Goal: Information Seeking & Learning: Learn about a topic

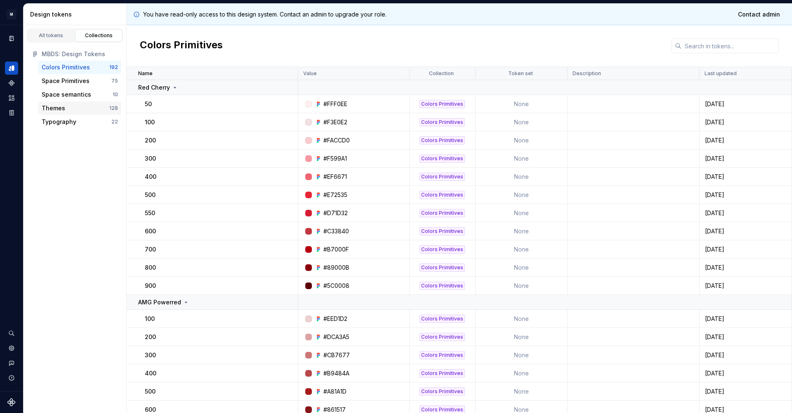
click at [66, 107] on div "Themes" at bounding box center [76, 108] width 68 height 8
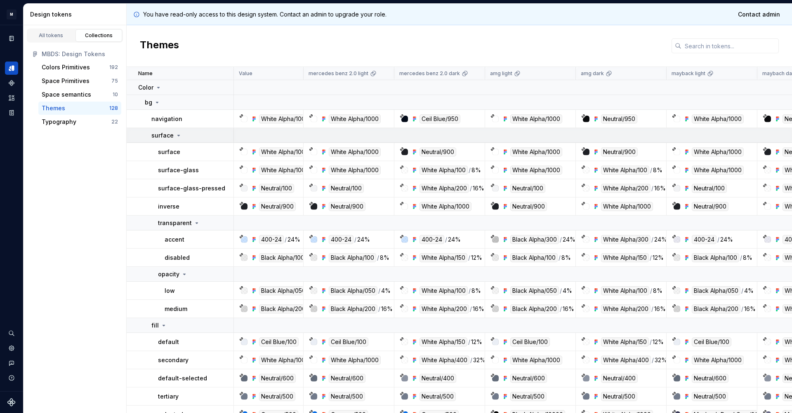
click at [167, 135] on p "surface" at bounding box center [162, 135] width 22 height 8
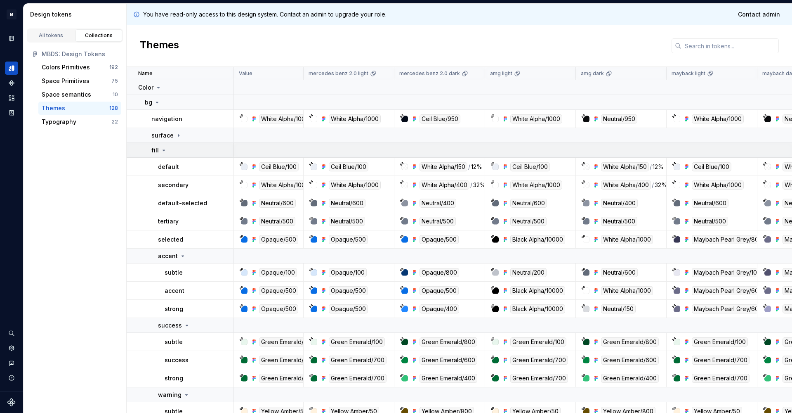
click at [174, 151] on div "fill" at bounding box center [192, 150] width 82 height 8
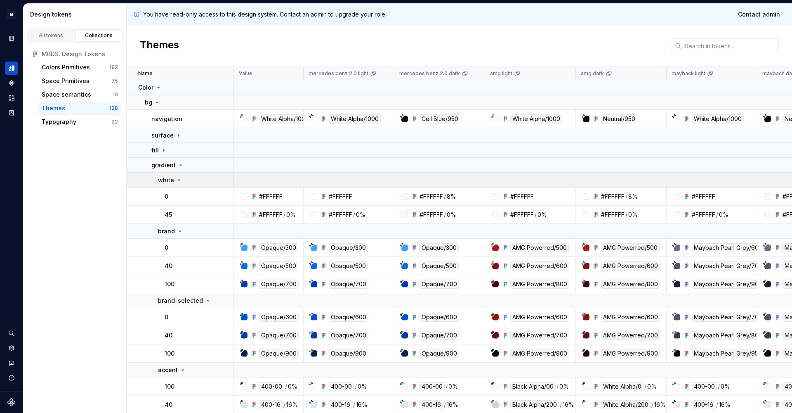
click at [180, 182] on icon at bounding box center [179, 180] width 7 height 7
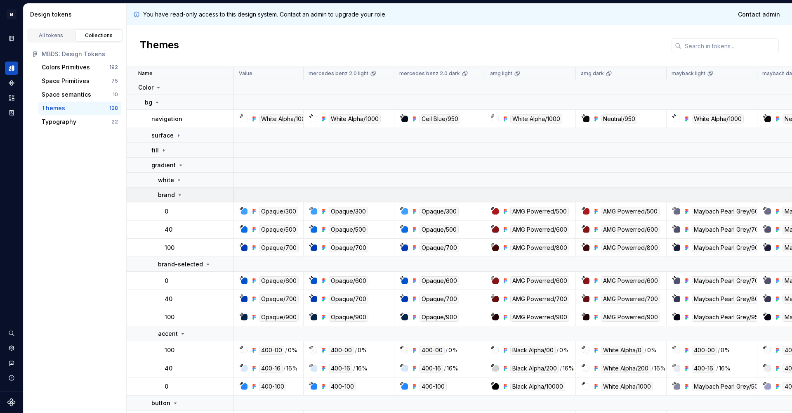
click at [178, 194] on icon at bounding box center [180, 194] width 7 height 7
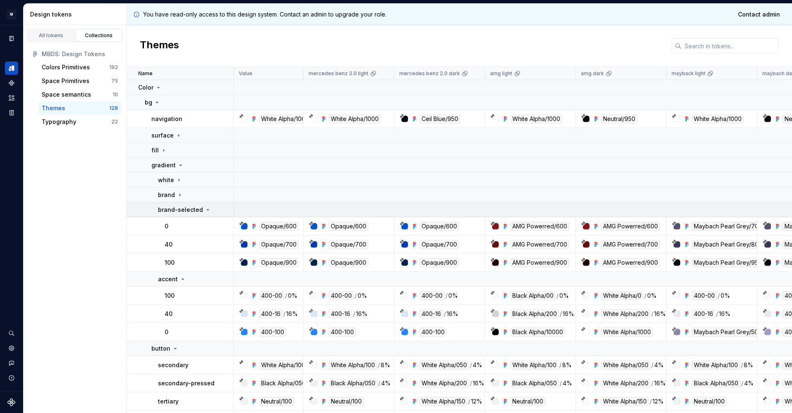
click at [179, 214] on td "brand-selected" at bounding box center [180, 209] width 107 height 15
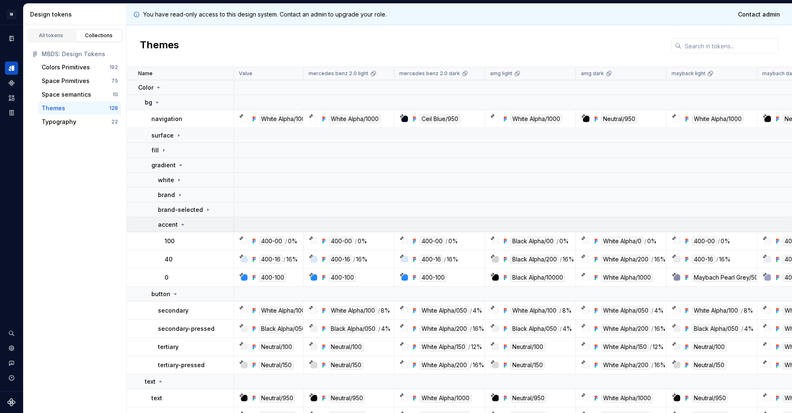
click at [184, 225] on icon at bounding box center [182, 224] width 7 height 7
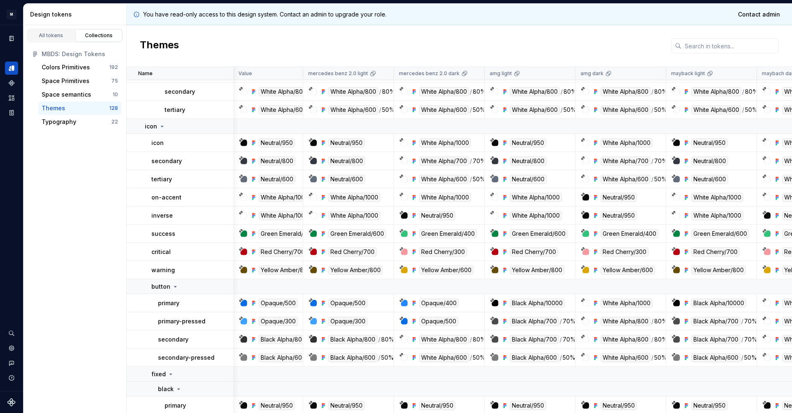
scroll to position [700, 0]
click at [167, 290] on p "button" at bounding box center [160, 287] width 19 height 8
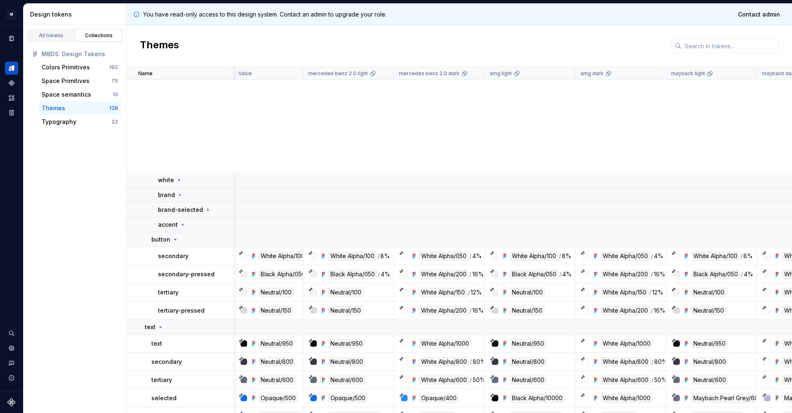
scroll to position [0, 0]
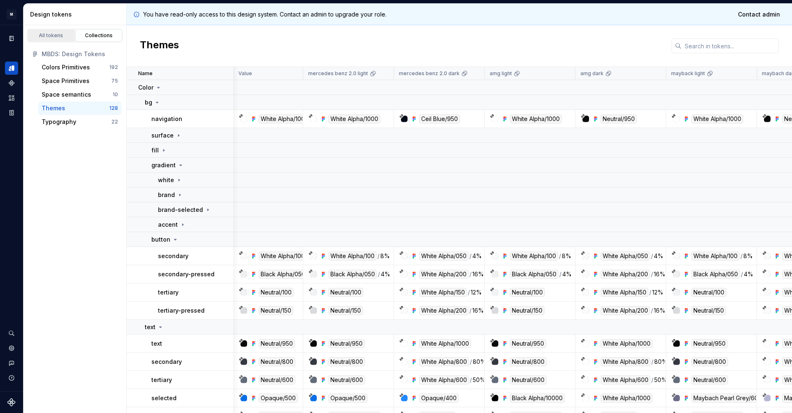
click at [54, 34] on div "All tokens" at bounding box center [51, 35] width 41 height 7
click at [76, 38] on link "Collections" at bounding box center [98, 35] width 47 height 12
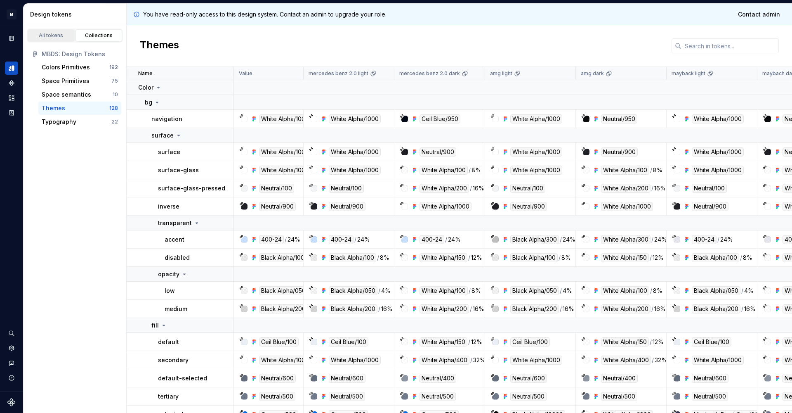
click at [69, 37] on div "All tokens" at bounding box center [51, 35] width 41 height 7
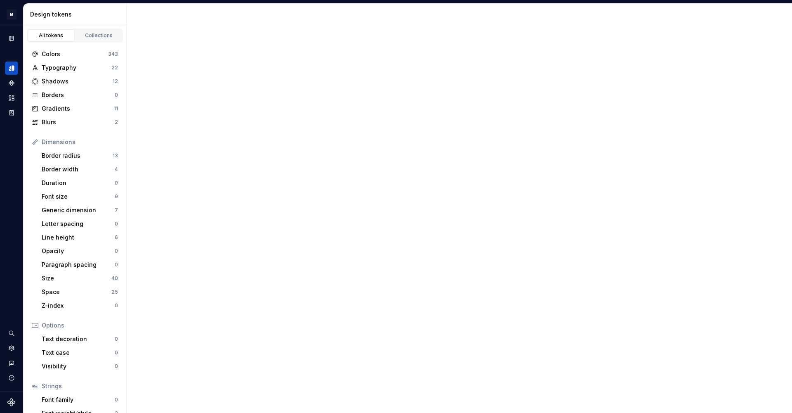
click at [69, 37] on div "All tokens" at bounding box center [51, 35] width 41 height 7
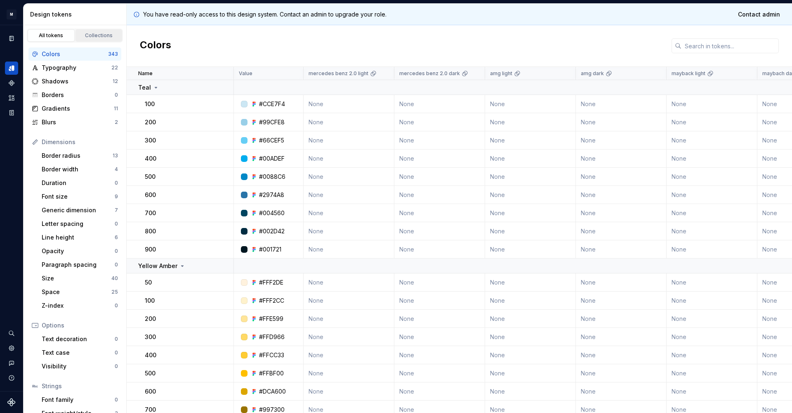
click at [116, 35] on div "Collections" at bounding box center [98, 35] width 41 height 7
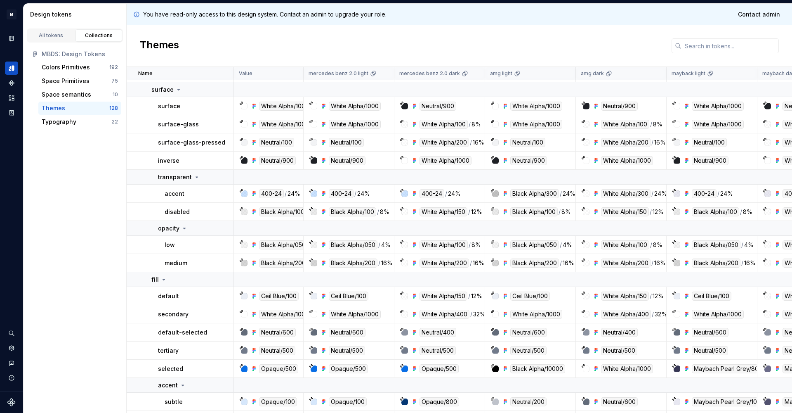
scroll to position [55, 0]
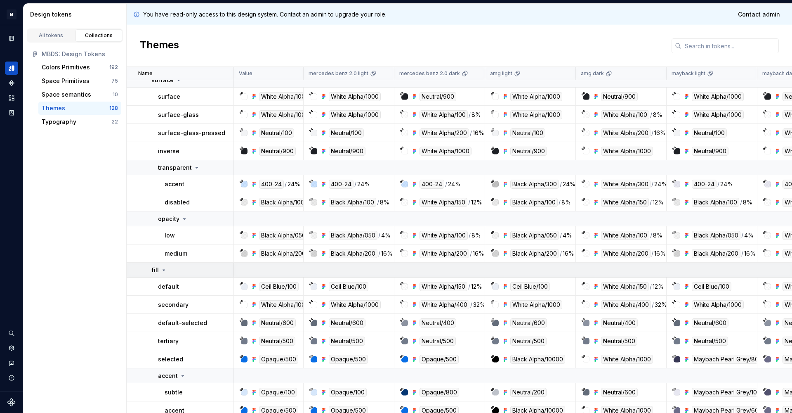
click at [162, 273] on div "fill" at bounding box center [159, 270] width 16 height 8
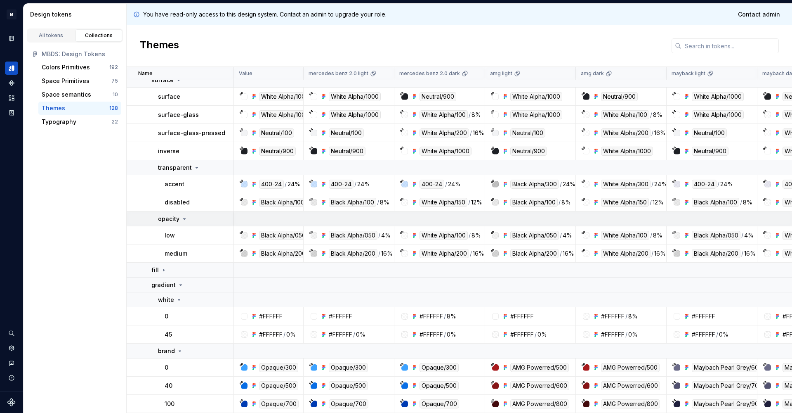
click at [169, 220] on p "opacity" at bounding box center [168, 219] width 21 height 8
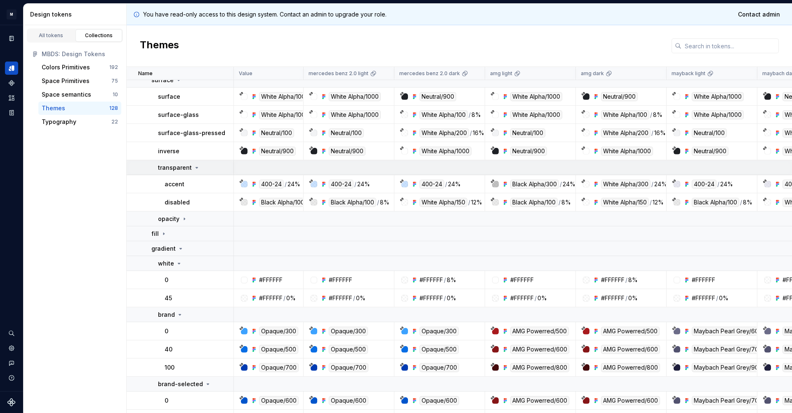
click at [169, 171] on td "transparent" at bounding box center [180, 167] width 107 height 15
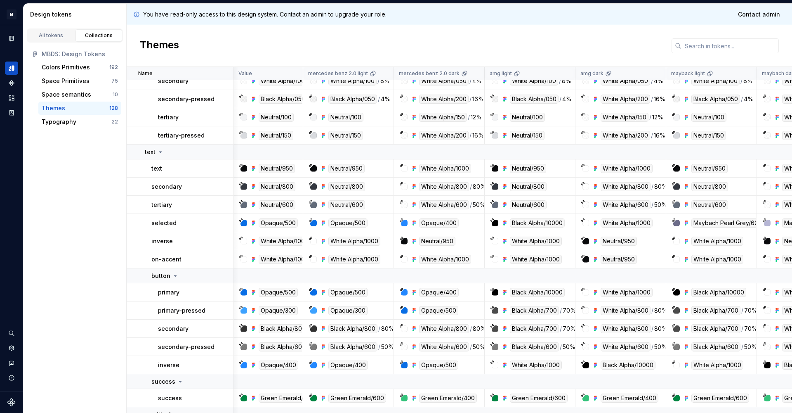
scroll to position [521, 0]
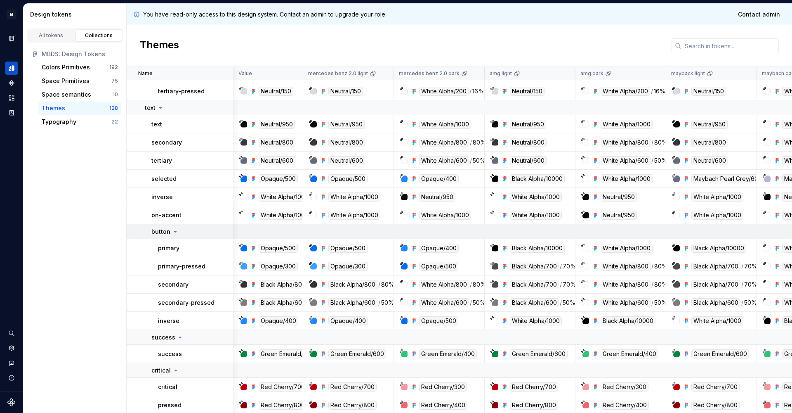
click at [174, 238] on td "button" at bounding box center [180, 231] width 107 height 15
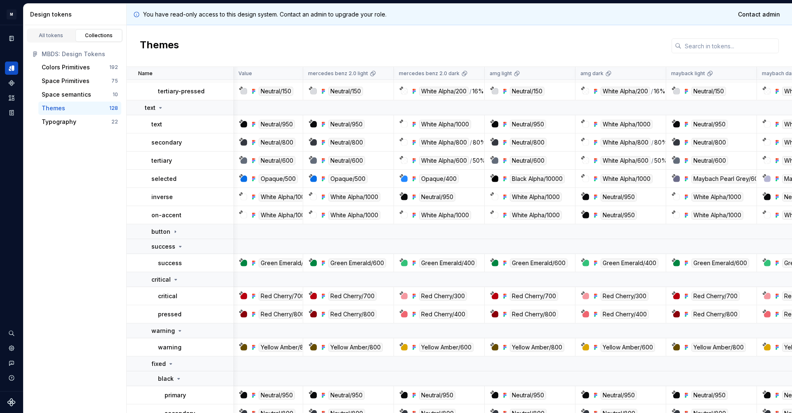
click at [178, 255] on td "success" at bounding box center [180, 263] width 107 height 18
click at [178, 248] on icon at bounding box center [180, 246] width 7 height 7
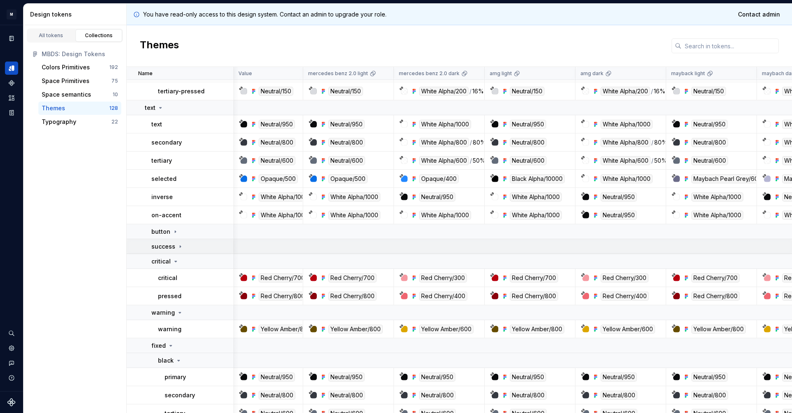
click at [170, 250] on p "success" at bounding box center [163, 246] width 24 height 8
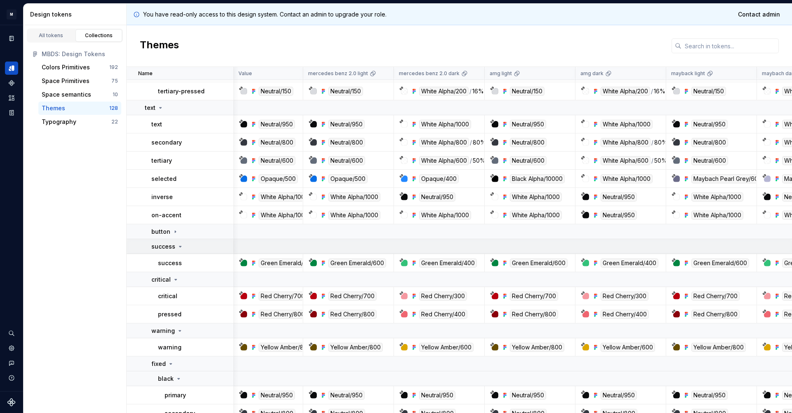
click at [172, 242] on p "success" at bounding box center [163, 246] width 24 height 8
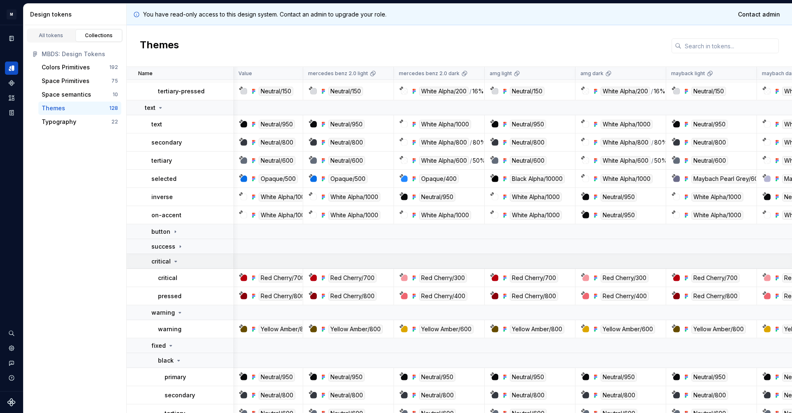
click at [172, 257] on div "critical" at bounding box center [165, 261] width 28 height 8
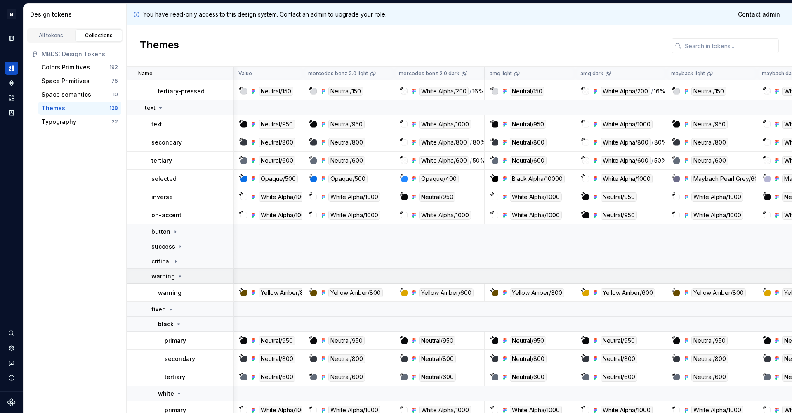
click at [174, 278] on div "warning" at bounding box center [167, 276] width 32 height 8
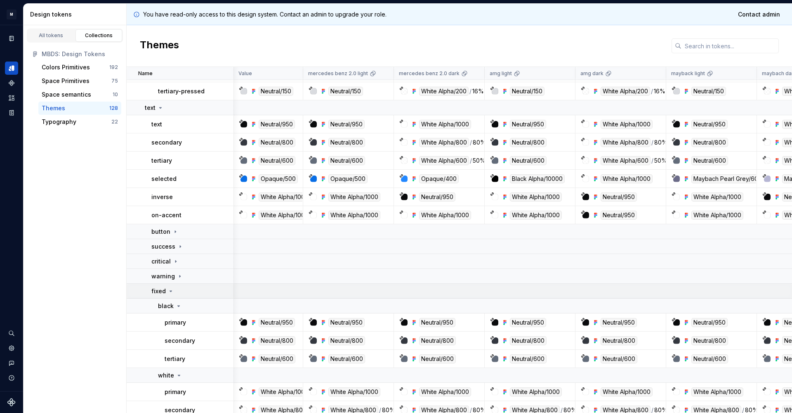
click at [174, 290] on div "fixed" at bounding box center [192, 291] width 82 height 8
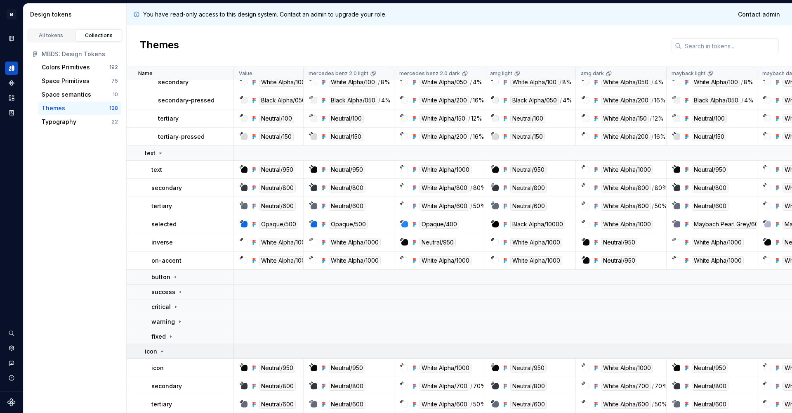
scroll to position [475, 0]
click at [172, 289] on p "success" at bounding box center [163, 292] width 24 height 8
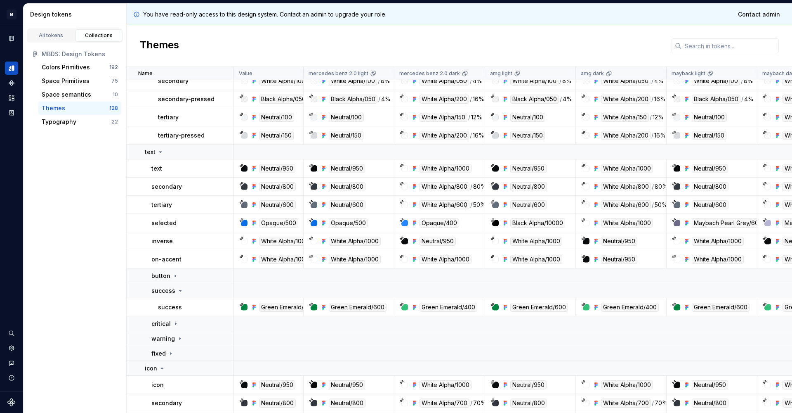
scroll to position [477, 0]
click at [181, 289] on icon at bounding box center [180, 290] width 7 height 7
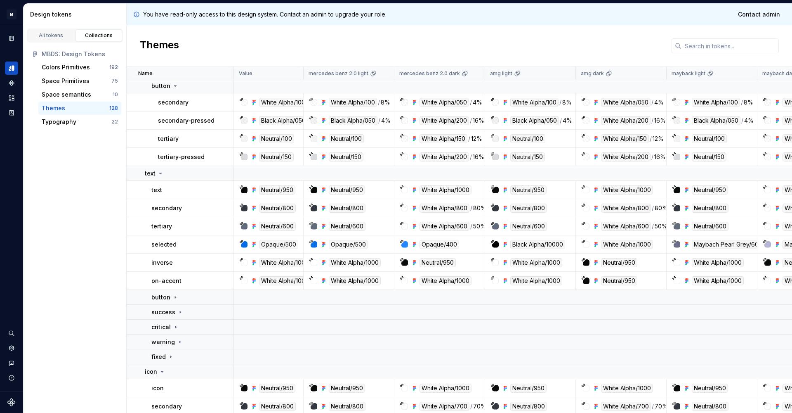
scroll to position [461, 0]
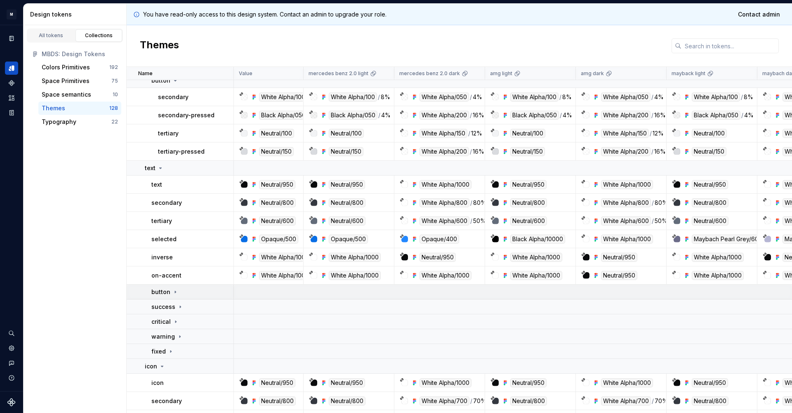
click at [175, 292] on icon at bounding box center [175, 291] width 1 height 2
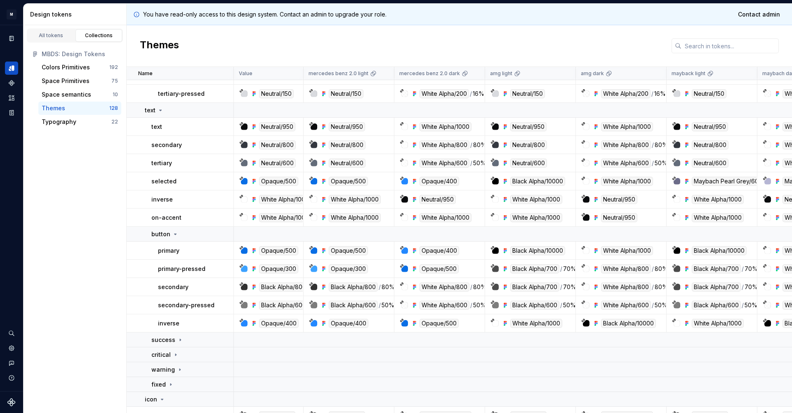
scroll to position [522, 0]
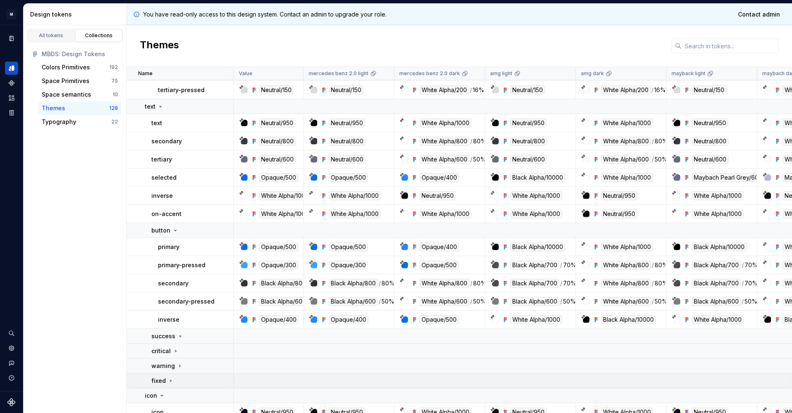
click at [182, 381] on div "fixed" at bounding box center [192, 380] width 82 height 8
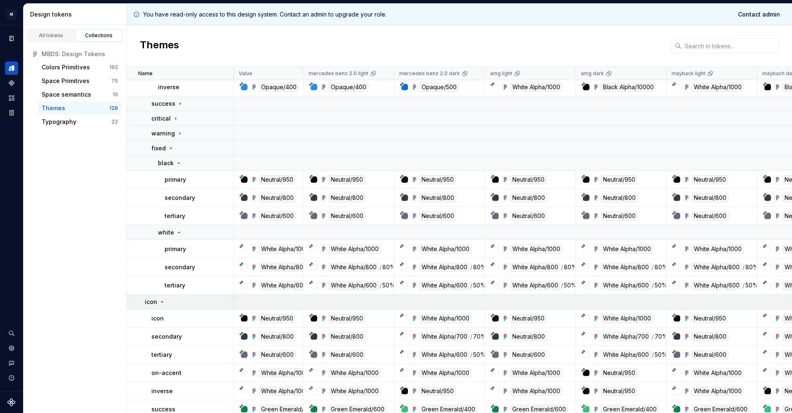
click at [159, 302] on icon at bounding box center [162, 301] width 7 height 7
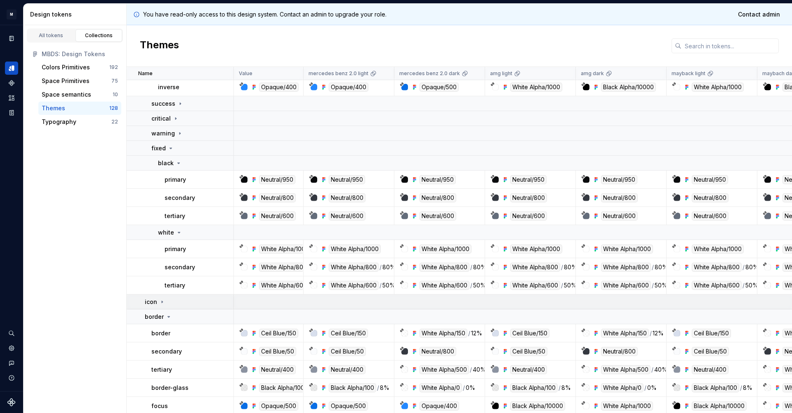
scroll to position [747, 0]
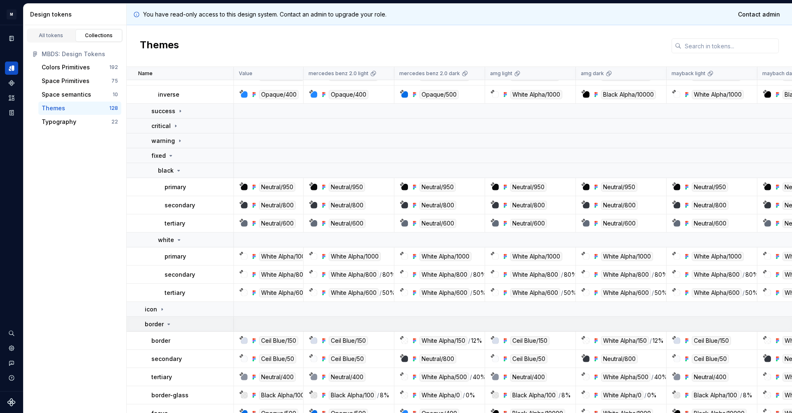
click at [169, 322] on icon at bounding box center [168, 324] width 7 height 7
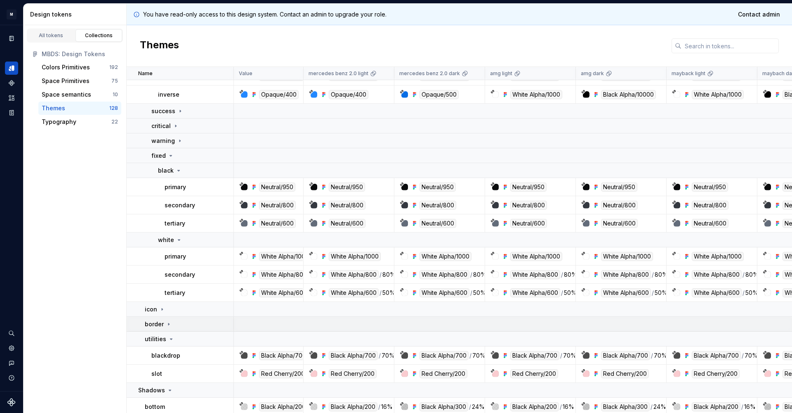
scroll to position [793, 0]
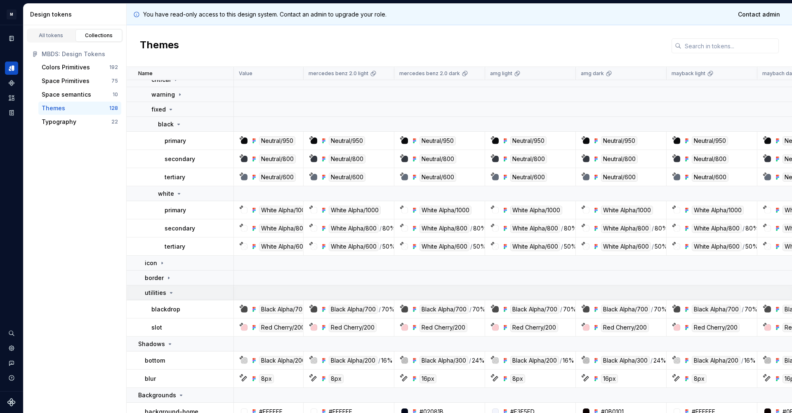
click at [168, 292] on icon at bounding box center [171, 292] width 7 height 7
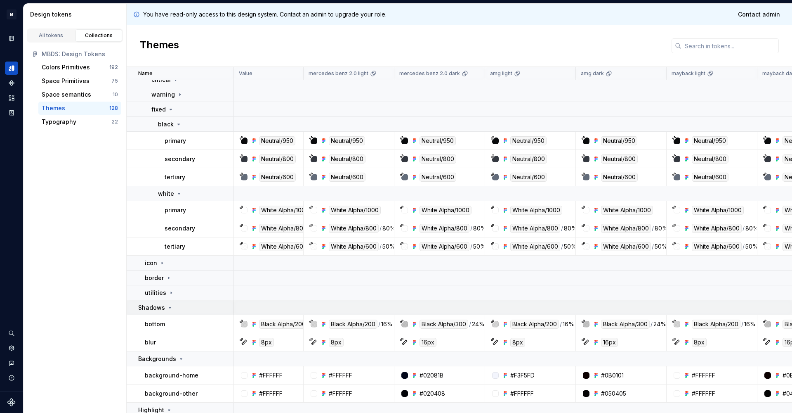
click at [169, 308] on icon at bounding box center [170, 307] width 2 height 1
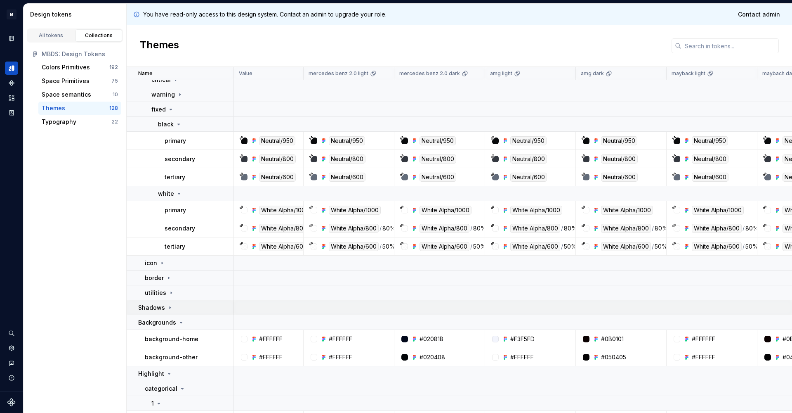
scroll to position [801, 0]
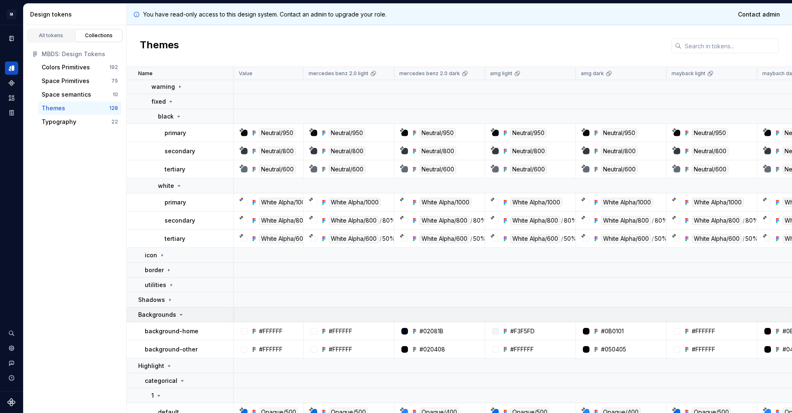
click at [176, 311] on div "Backgrounds" at bounding box center [161, 314] width 46 height 8
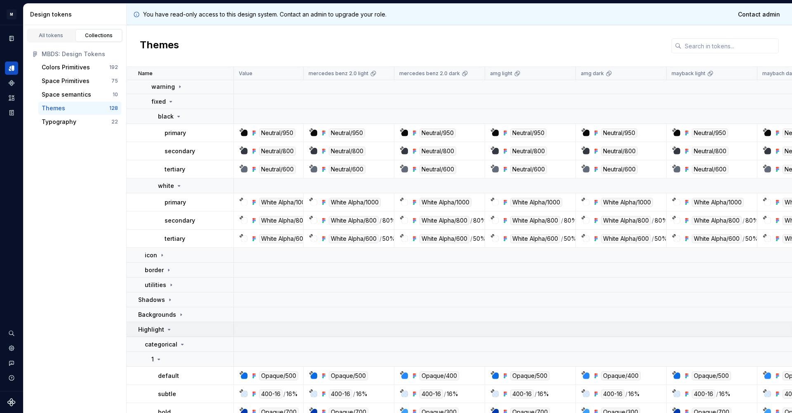
click at [177, 330] on div "Highlight" at bounding box center [185, 329] width 95 height 8
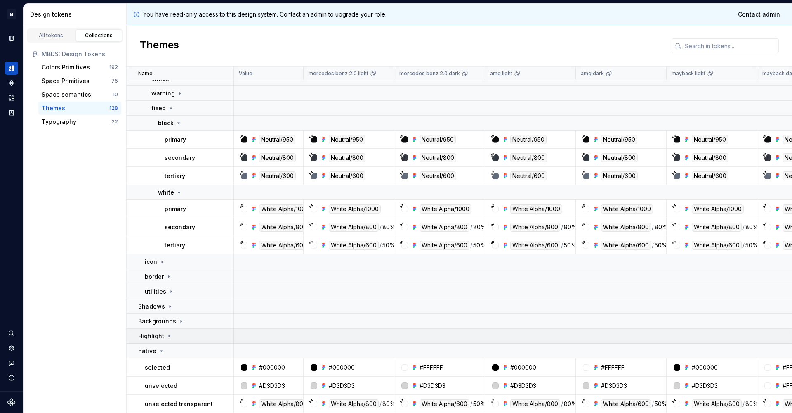
scroll to position [794, 0]
click at [175, 347] on div "native" at bounding box center [185, 351] width 95 height 8
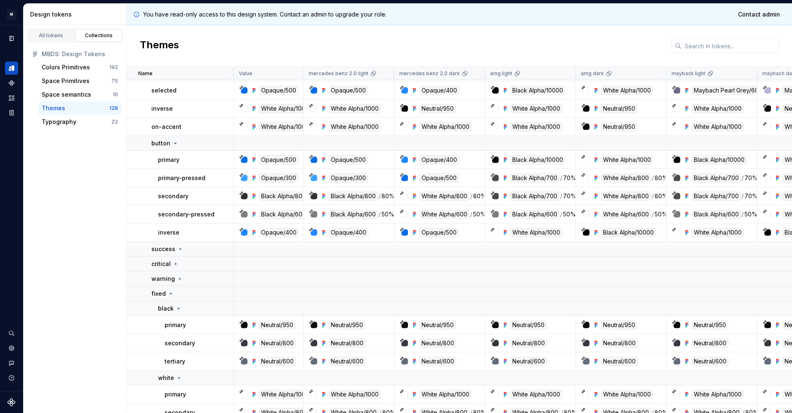
scroll to position [627, 0]
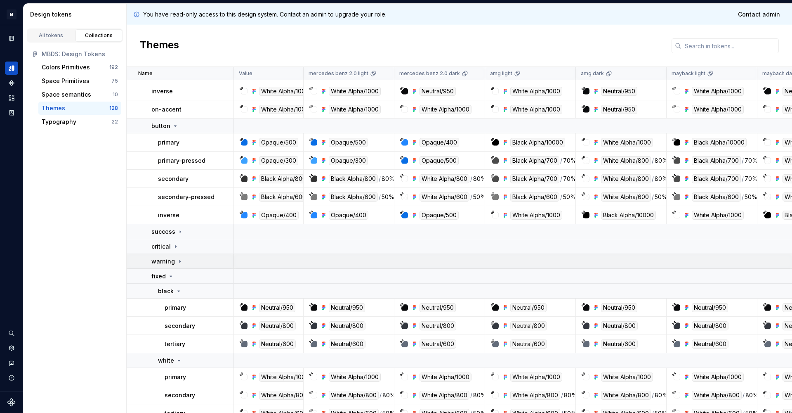
click at [177, 261] on icon at bounding box center [180, 261] width 7 height 7
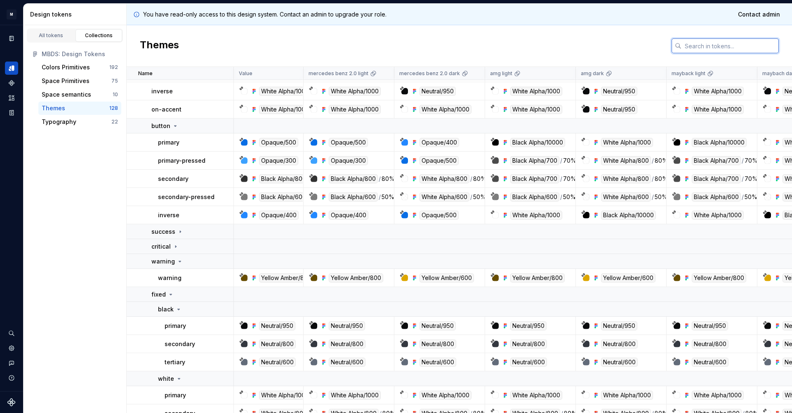
click at [722, 51] on input "text" at bounding box center [729, 45] width 97 height 15
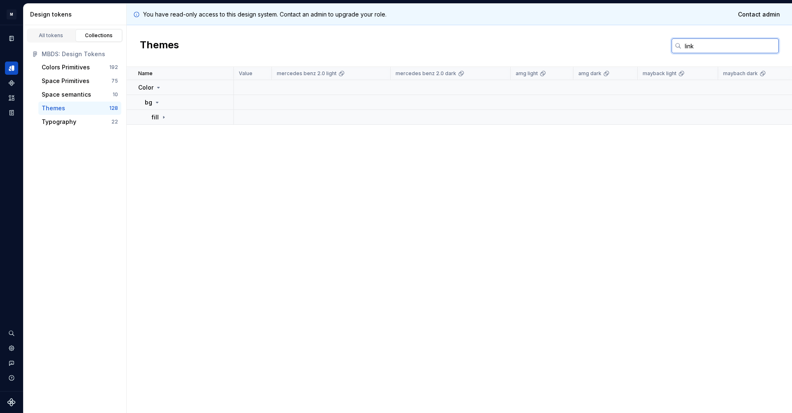
scroll to position [0, 0]
type input "l"
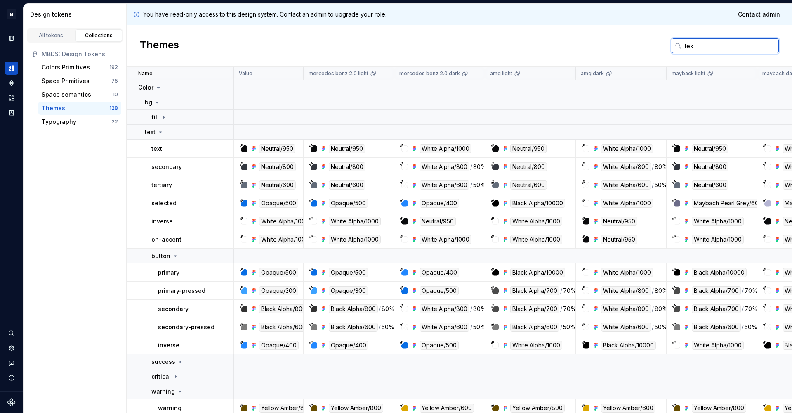
type input "text"
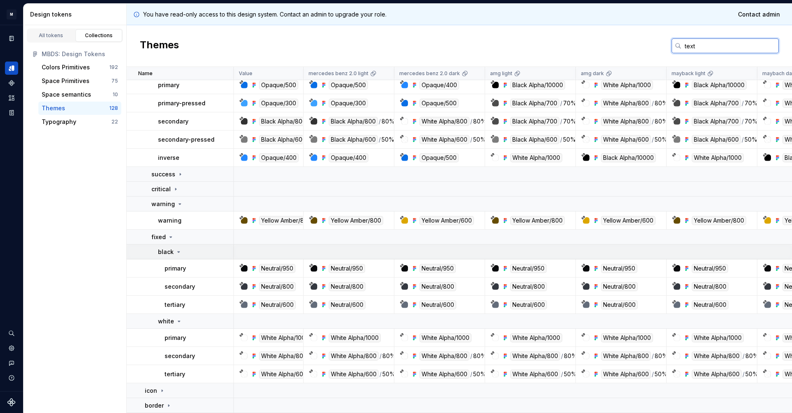
scroll to position [187, 0]
